Goal: Book appointment/travel/reservation

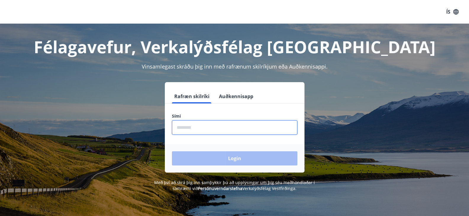
click at [199, 128] on input "phone" at bounding box center [234, 127] width 125 height 14
type input "********"
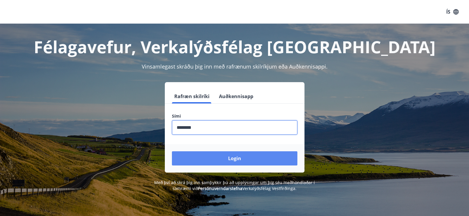
click at [223, 156] on button "Login" at bounding box center [234, 158] width 125 height 14
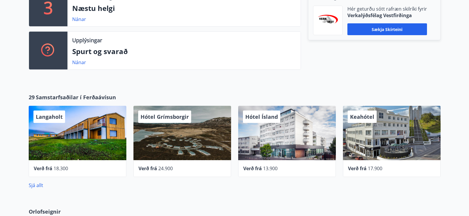
scroll to position [193, 0]
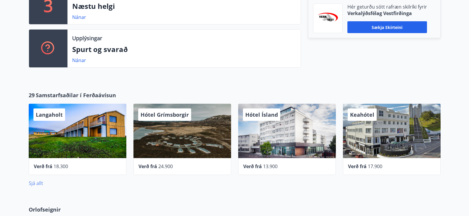
click at [37, 184] on link "Sjá allt" at bounding box center [36, 183] width 14 height 7
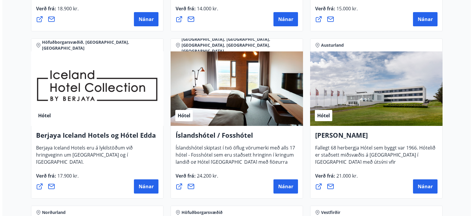
scroll to position [757, 0]
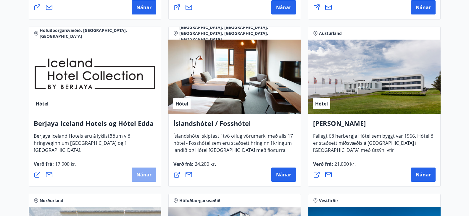
click at [149, 172] on span "Nánar" at bounding box center [143, 175] width 15 height 7
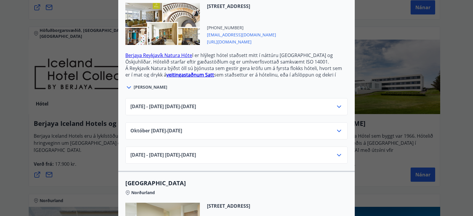
scroll to position [201, 0]
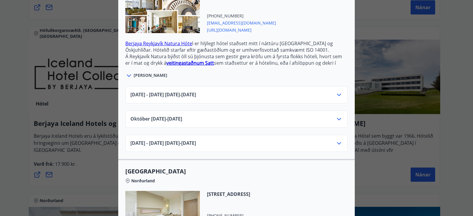
click at [336, 140] on icon at bounding box center [339, 143] width 7 height 7
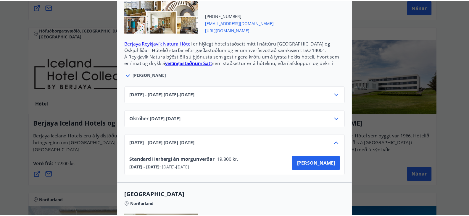
scroll to position [0, 0]
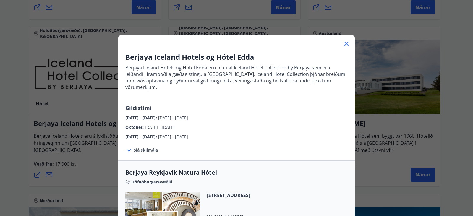
click at [458, 101] on div "Berjaya Iceland Hotels og Hótel Edda Berjaya Iceland Hotels og Hótel Edda eru h…" at bounding box center [236, 108] width 473 height 216
click at [345, 42] on icon at bounding box center [346, 43] width 7 height 7
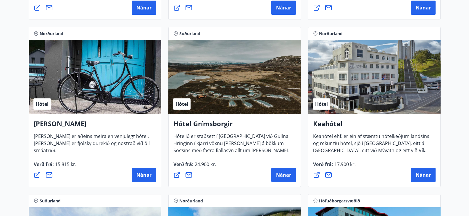
scroll to position [2, 0]
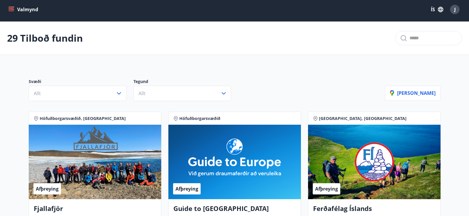
click at [12, 8] on icon "menu" at bounding box center [11, 10] width 6 height 6
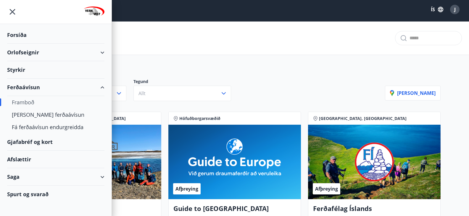
click at [27, 53] on div "Orlofseignir" at bounding box center [55, 52] width 97 height 17
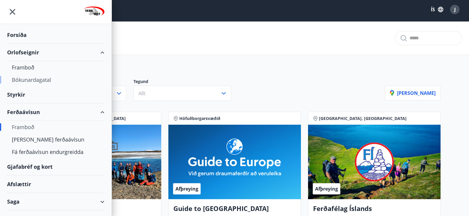
click at [30, 80] on div "Bókunardagatal" at bounding box center [56, 80] width 88 height 12
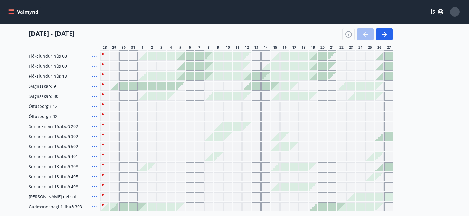
scroll to position [110, 0]
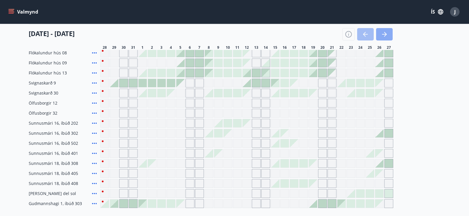
click at [388, 37] on button "button" at bounding box center [384, 34] width 17 height 12
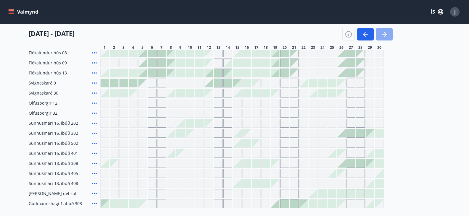
click at [384, 32] on icon "button" at bounding box center [385, 34] width 3 height 5
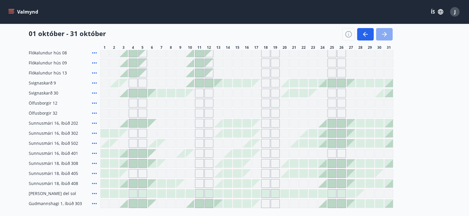
click at [386, 33] on icon "button" at bounding box center [384, 34] width 7 height 7
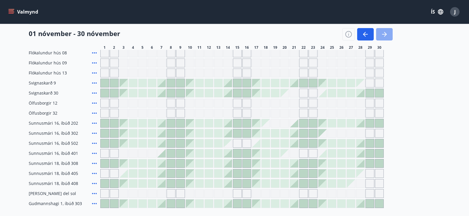
click at [386, 32] on icon "button" at bounding box center [384, 34] width 7 height 7
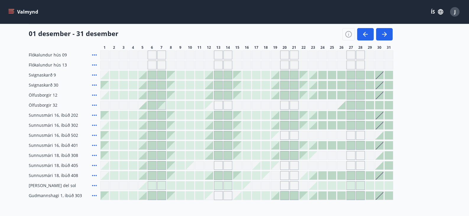
scroll to position [122, 0]
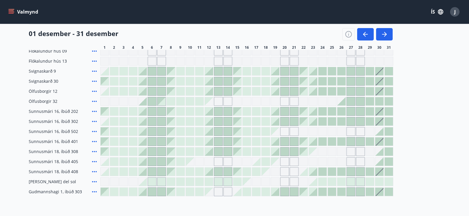
click at [198, 130] on div at bounding box center [199, 131] width 8 height 8
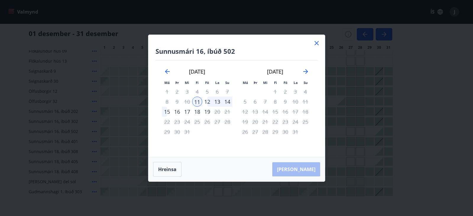
click at [228, 101] on div "14" at bounding box center [227, 102] width 10 height 10
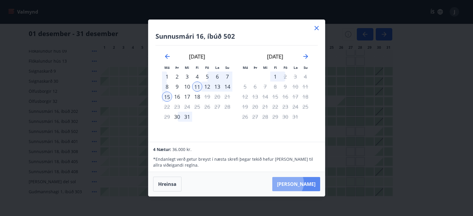
click at [305, 183] on button "[PERSON_NAME]" at bounding box center [296, 184] width 48 height 14
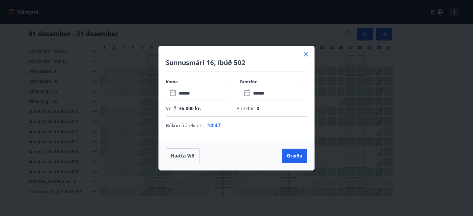
click at [306, 53] on icon at bounding box center [306, 54] width 7 height 7
